Goal: Register for event/course

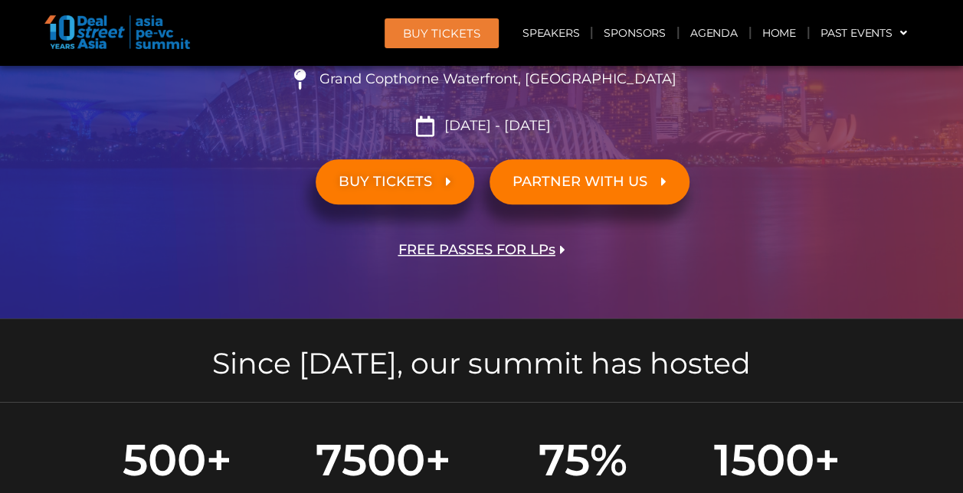
scroll to position [386, 0]
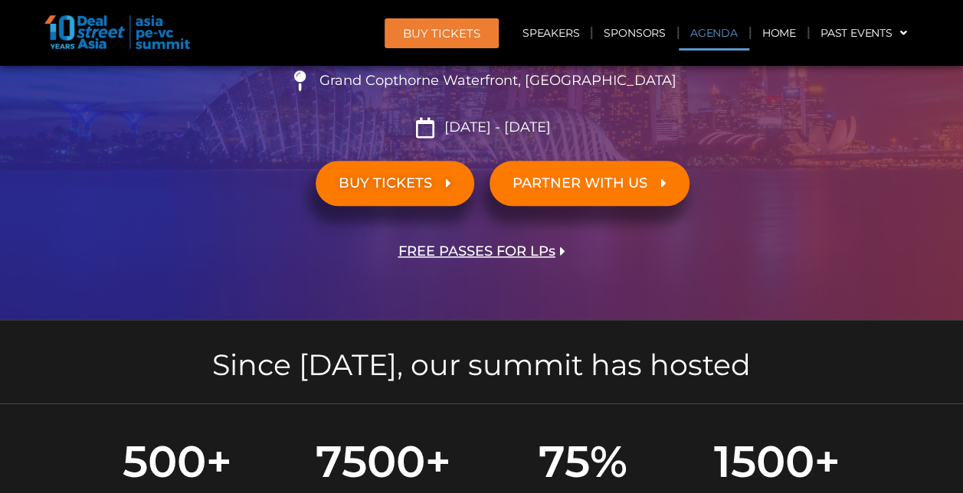
click at [699, 32] on link "Agenda" at bounding box center [714, 32] width 70 height 35
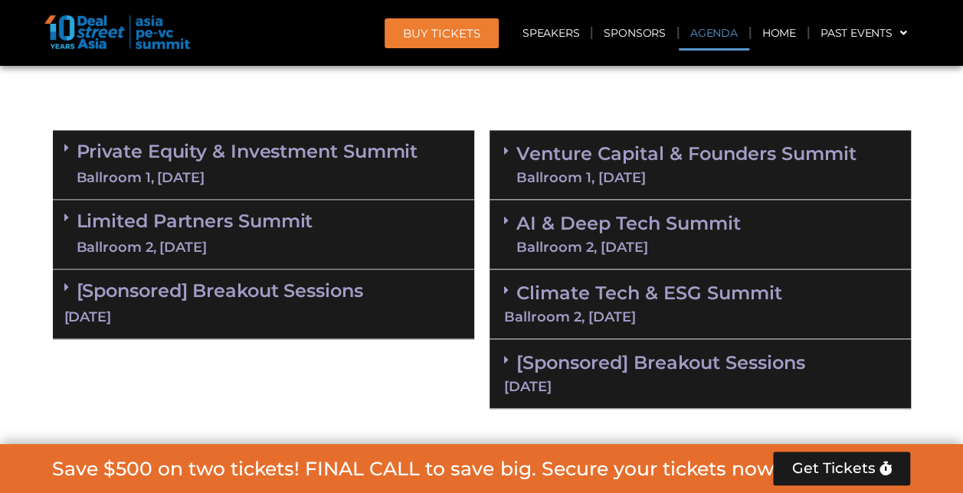
scroll to position [965, 0]
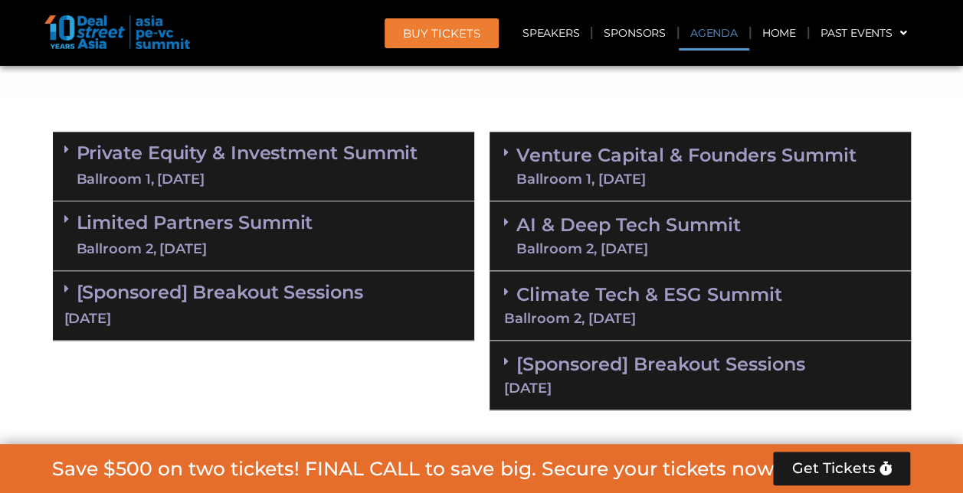
click at [502, 158] on div "Venture Capital & Founders​ Summit Ballroom 1, 11 Sept" at bounding box center [699, 167] width 421 height 70
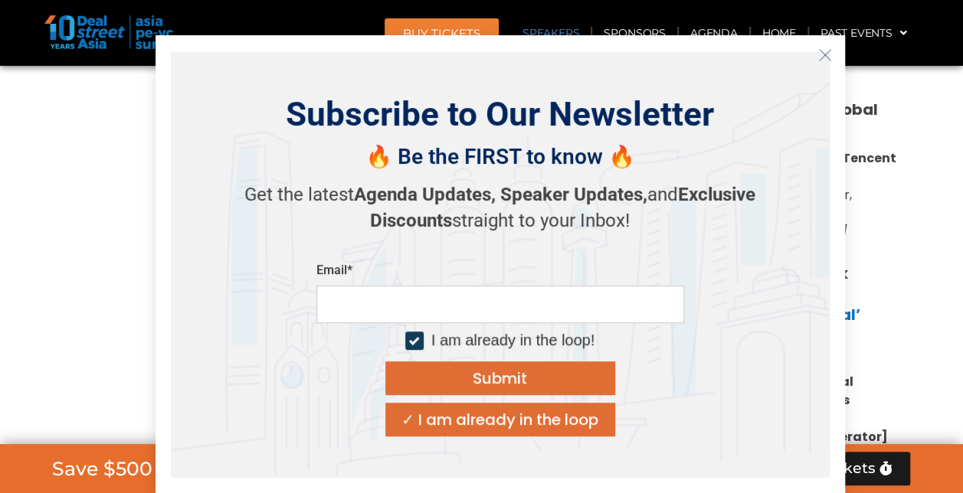
scroll to position [1902, 0]
click at [826, 50] on icon "Close" at bounding box center [825, 55] width 14 height 14
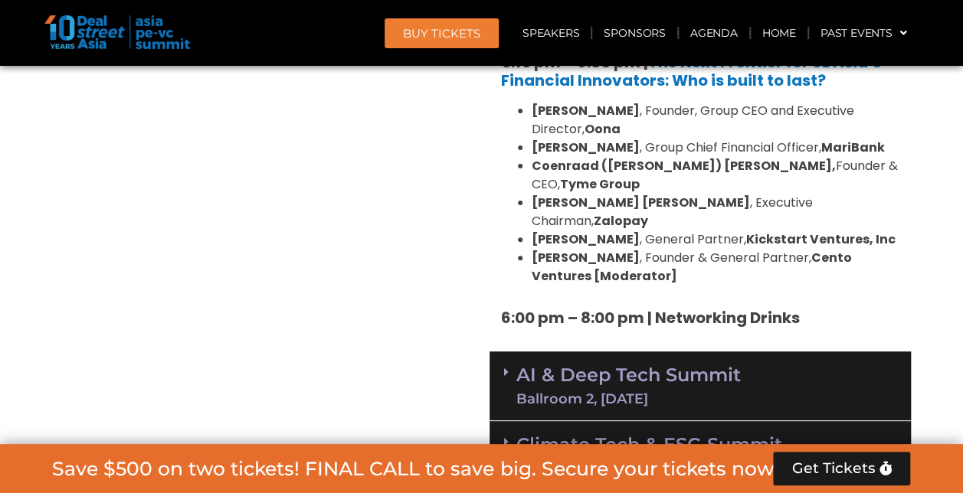
scroll to position [3043, 0]
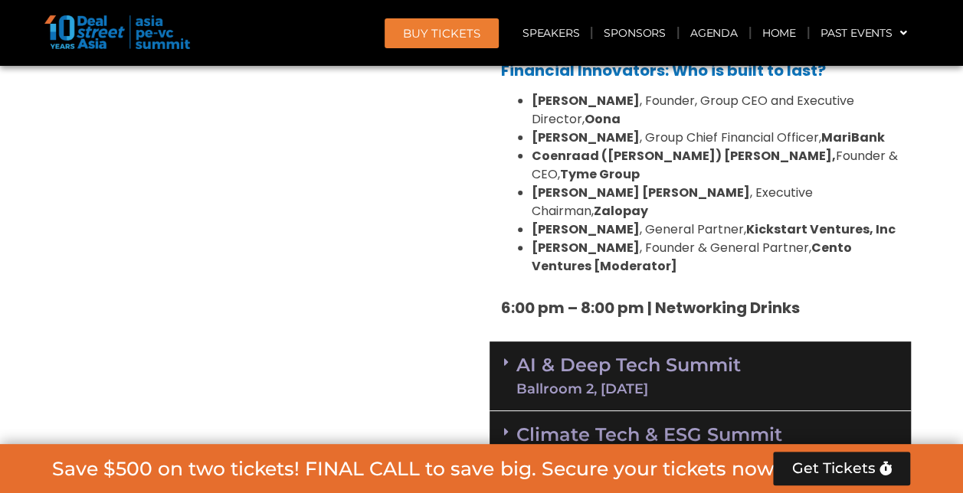
click at [509, 356] on span at bounding box center [510, 362] width 12 height 13
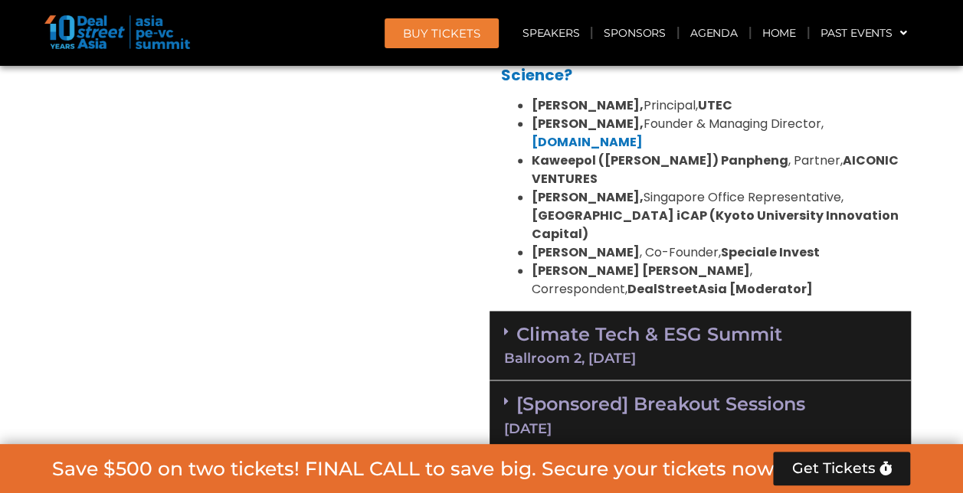
scroll to position [3904, 0]
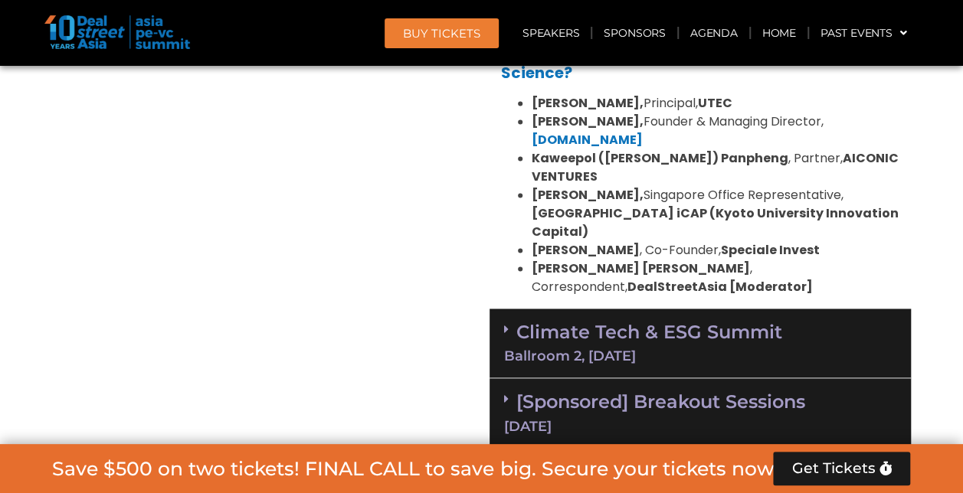
click at [498, 309] on div "Climate Tech & ESG Summit Ballroom 2, 11 Sept" at bounding box center [699, 344] width 421 height 70
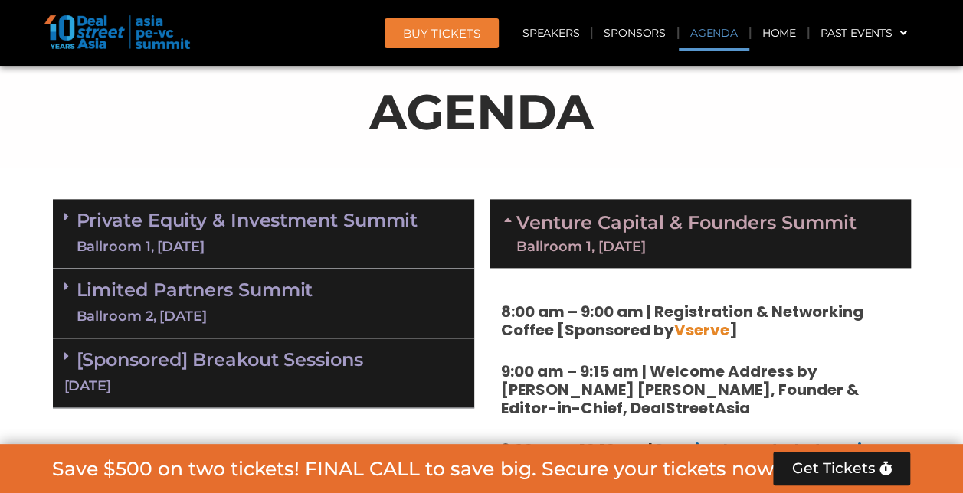
scroll to position [887, 0]
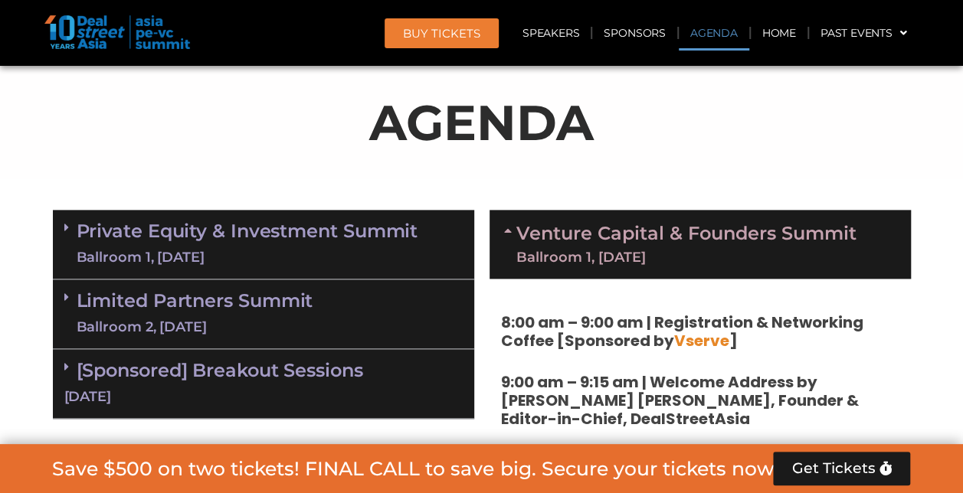
click at [64, 233] on span at bounding box center [70, 244] width 12 height 46
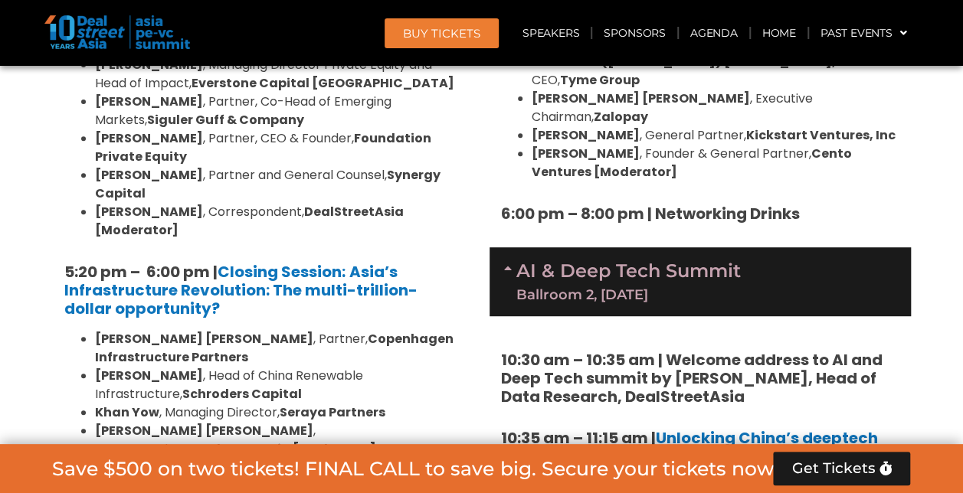
scroll to position [3147, 0]
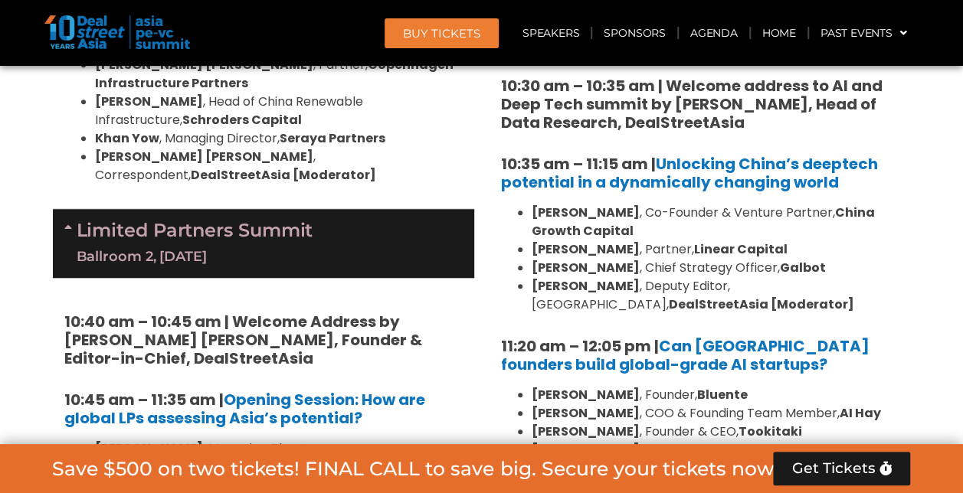
scroll to position [3414, 0]
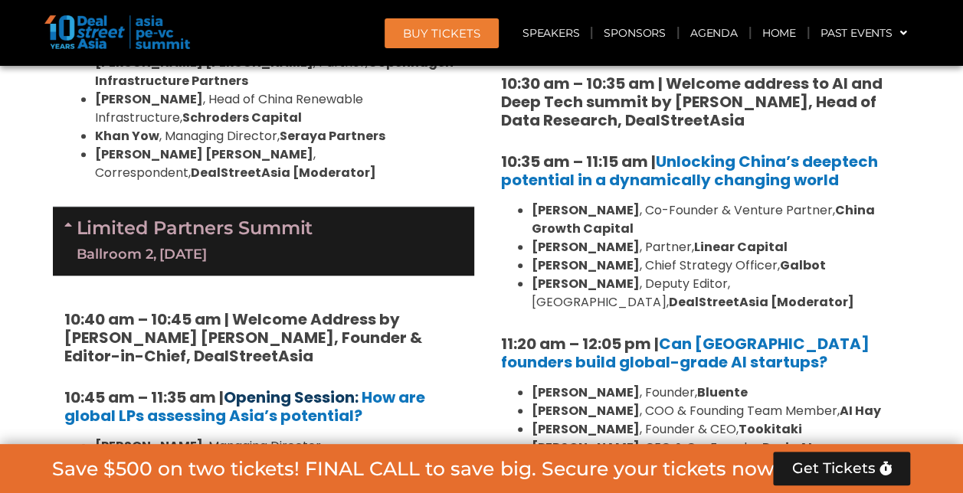
click at [309, 387] on link "Opening Session:" at bounding box center [291, 397] width 135 height 21
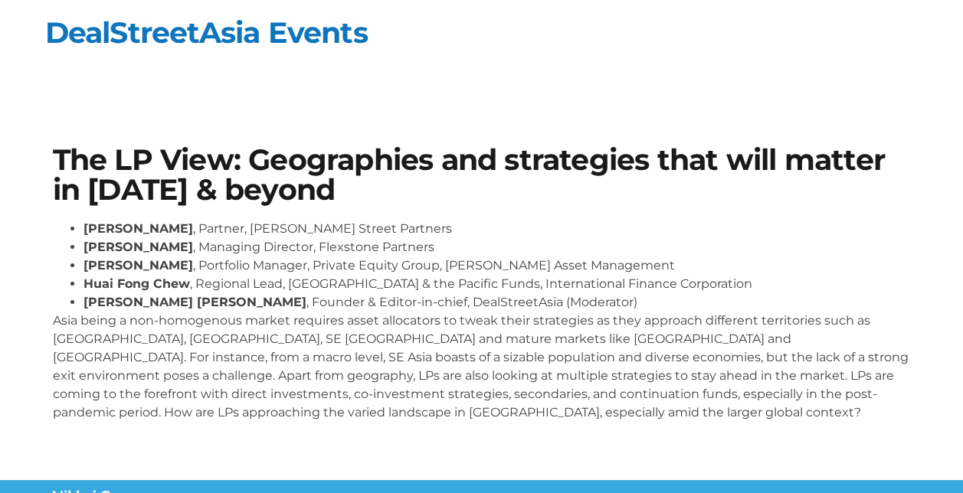
scroll to position [176, 0]
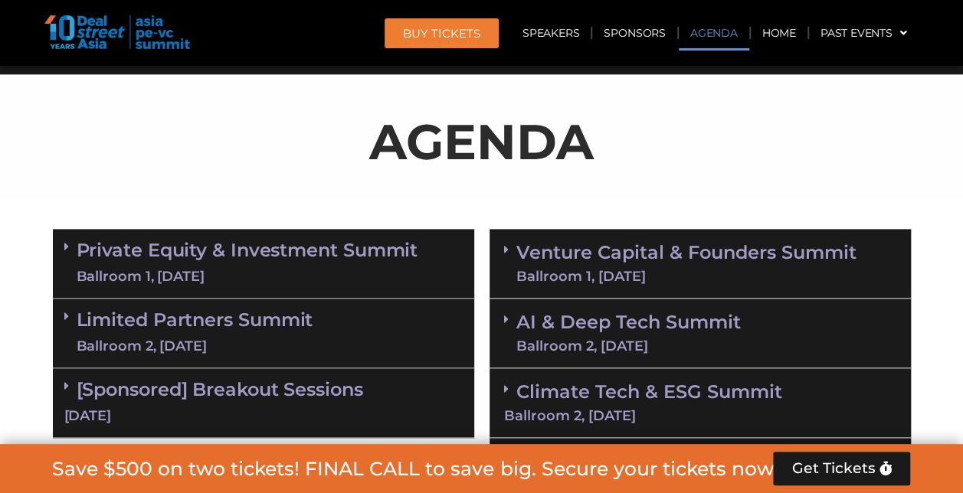
scroll to position [951, 0]
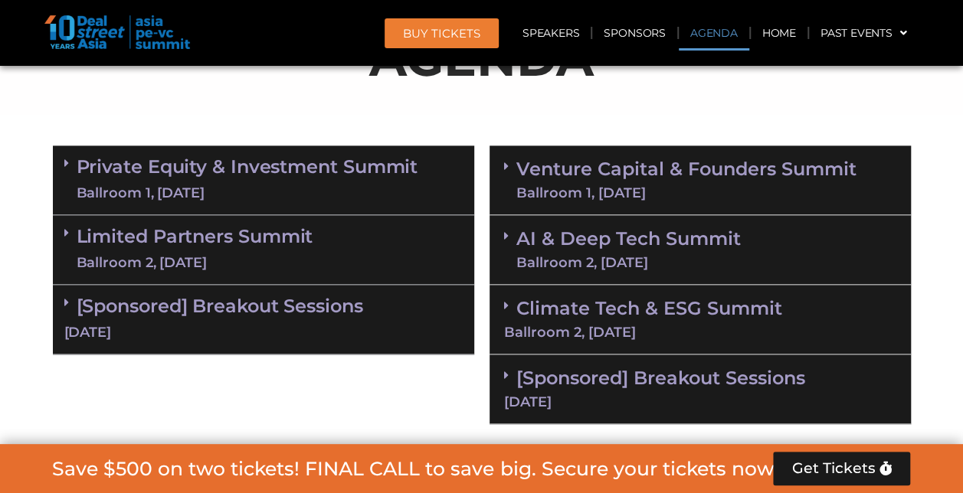
click at [70, 234] on span at bounding box center [70, 233] width 12 height 13
